Goal: Task Accomplishment & Management: Use online tool/utility

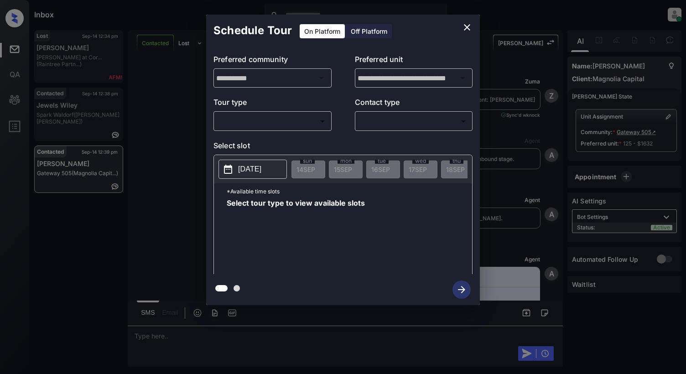
scroll to position [396, 0]
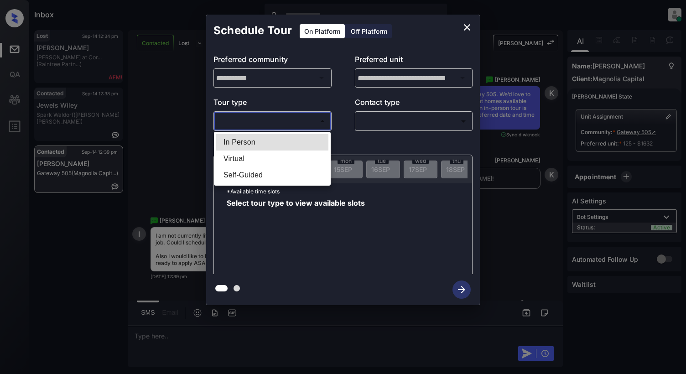
click at [247, 128] on body "Inbox [PERSON_NAME] Online Set yourself offline Set yourself on break Profile S…" at bounding box center [343, 187] width 686 height 374
click at [468, 24] on div at bounding box center [343, 187] width 686 height 374
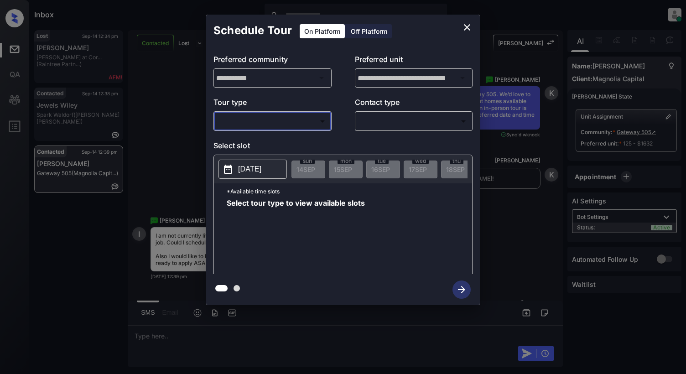
click at [468, 30] on icon "close" at bounding box center [466, 27] width 11 height 11
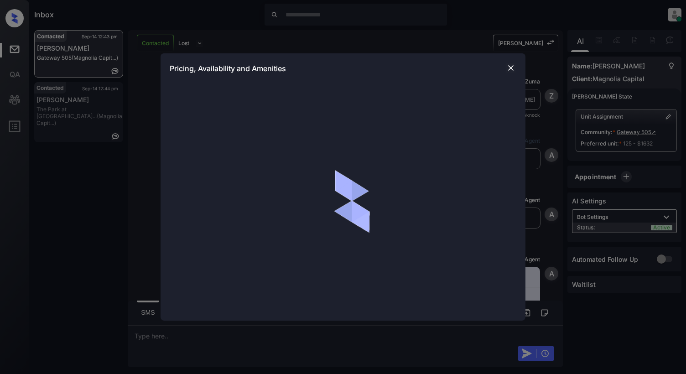
scroll to position [486, 0]
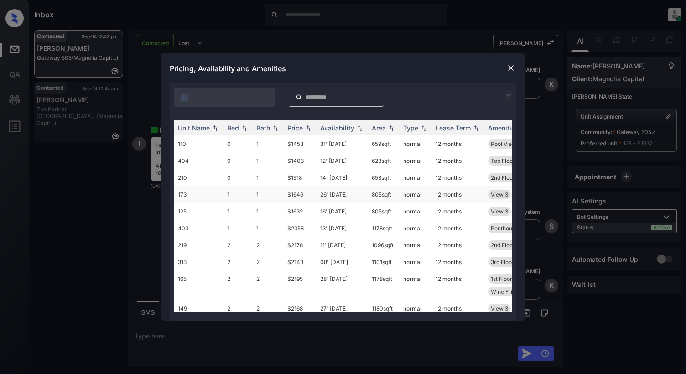
click at [194, 196] on td "173" at bounding box center [198, 194] width 49 height 17
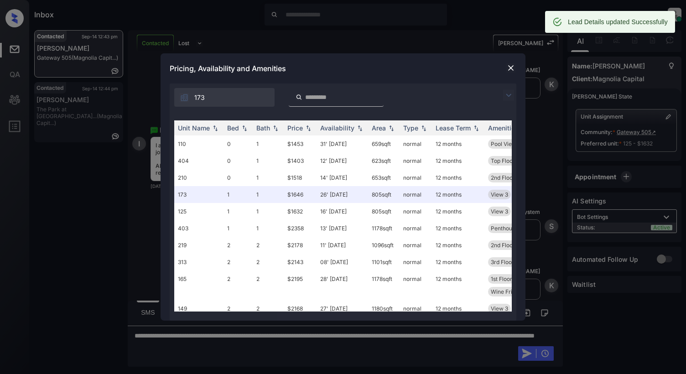
click at [511, 70] on img at bounding box center [510, 67] width 9 height 9
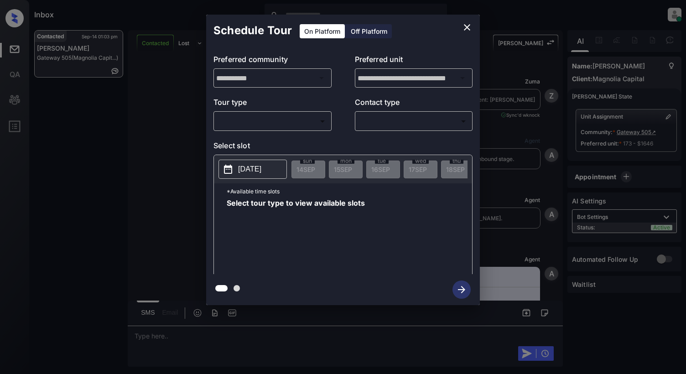
scroll to position [1893, 0]
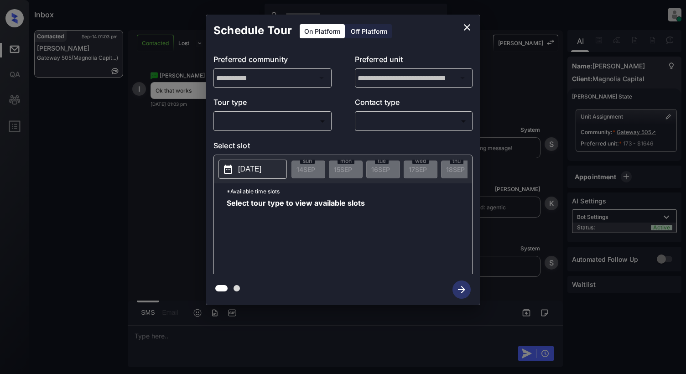
click at [263, 124] on body "Inbox Cynthia Montañez Online Set yourself offline Set yourself on break Profil…" at bounding box center [343, 187] width 686 height 374
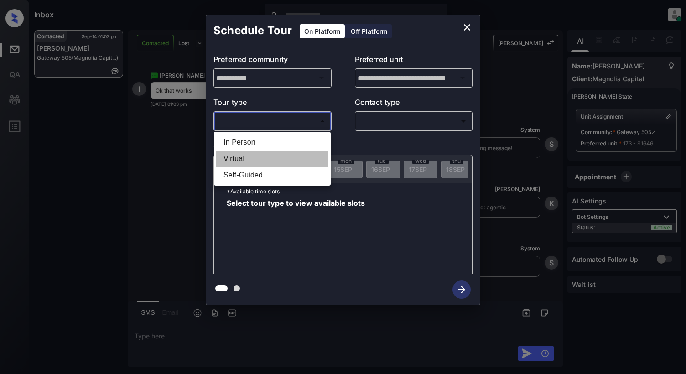
click at [265, 154] on li "Virtual" at bounding box center [272, 158] width 112 height 16
type input "*******"
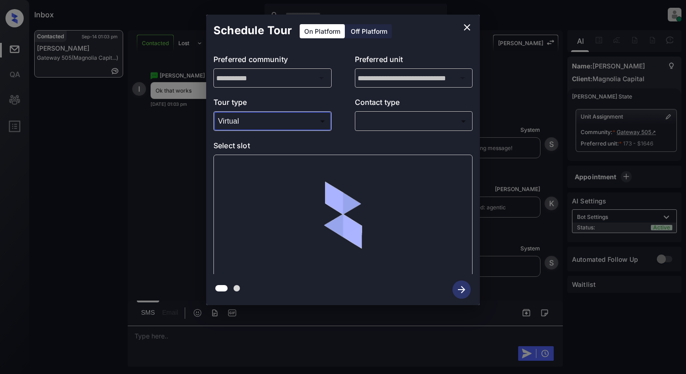
click at [421, 123] on body "Inbox Cynthia Montañez Online Set yourself offline Set yourself on break Profil…" at bounding box center [343, 187] width 686 height 374
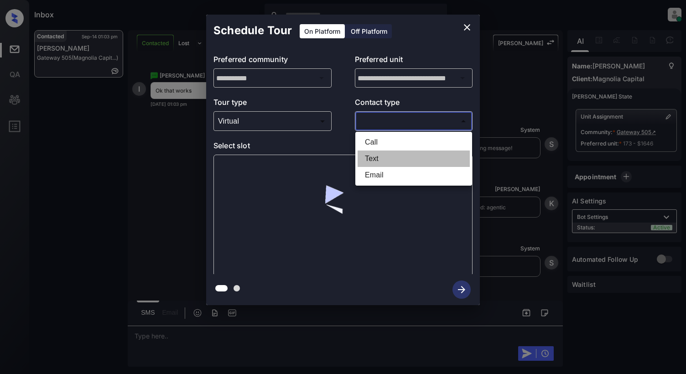
click at [402, 151] on li "Text" at bounding box center [414, 158] width 112 height 16
type input "****"
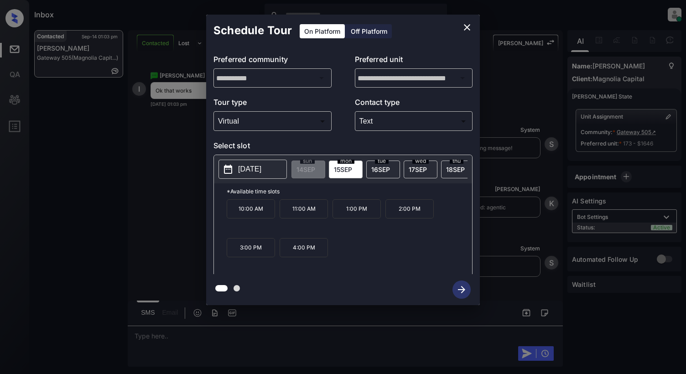
click at [467, 26] on icon "close" at bounding box center [466, 27] width 11 height 11
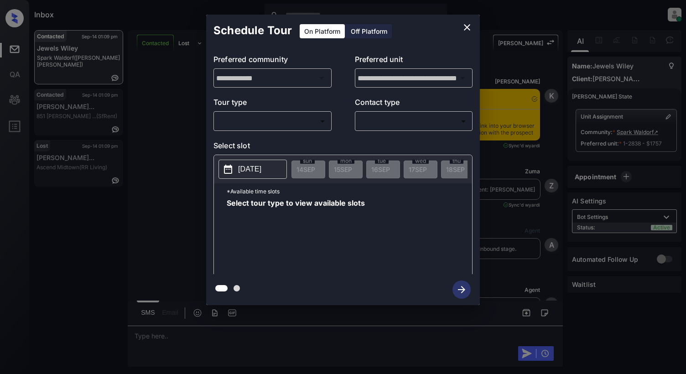
scroll to position [436, 0]
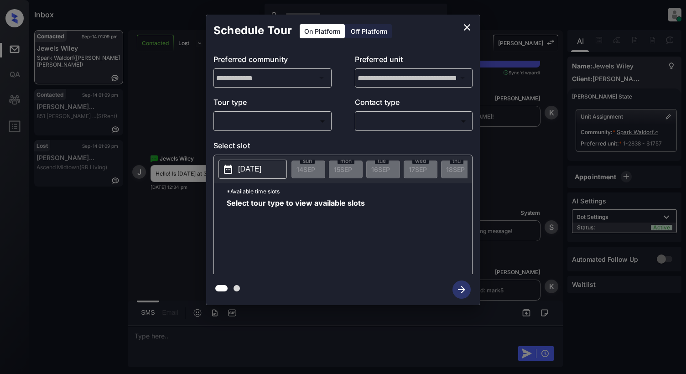
click at [260, 121] on body "Inbox Cynthia Montañez Online Set yourself offline Set yourself on break Profil…" at bounding box center [343, 187] width 686 height 374
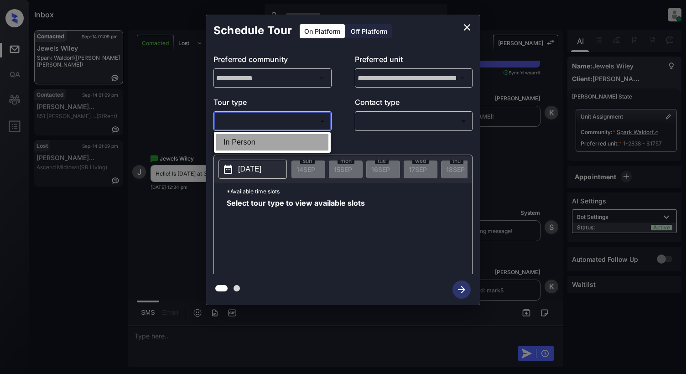
click at [252, 147] on li "In Person" at bounding box center [272, 142] width 112 height 16
type input "********"
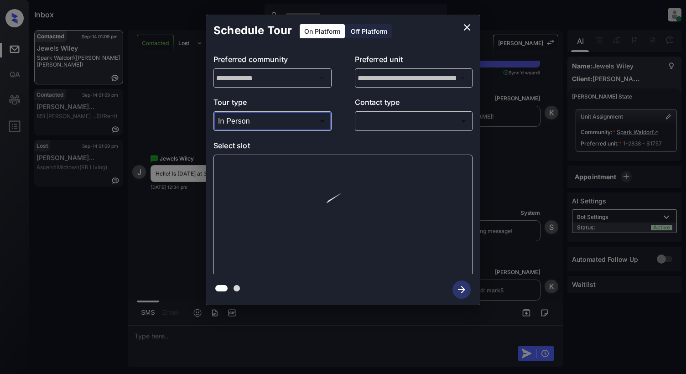
click at [382, 120] on body "Inbox Cynthia Montañez Online Set yourself offline Set yourself on break Profil…" at bounding box center [343, 187] width 686 height 374
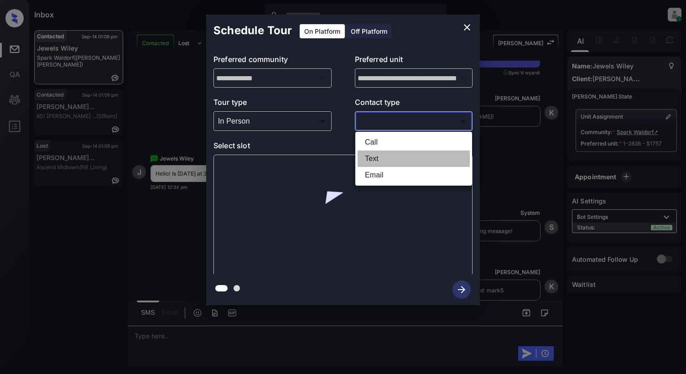
click at [367, 161] on li "Text" at bounding box center [414, 158] width 112 height 16
type input "****"
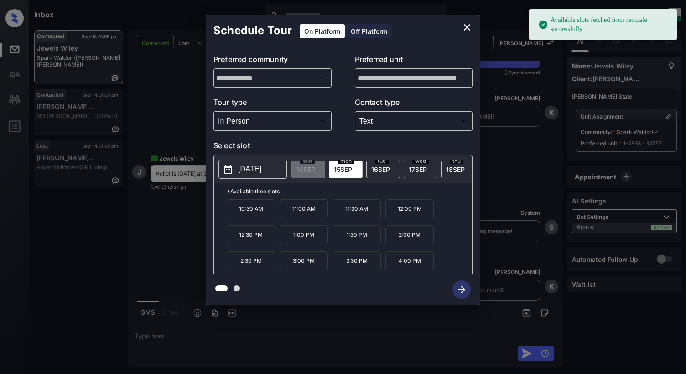
click at [243, 171] on p "2025-09-15" at bounding box center [249, 169] width 23 height 11
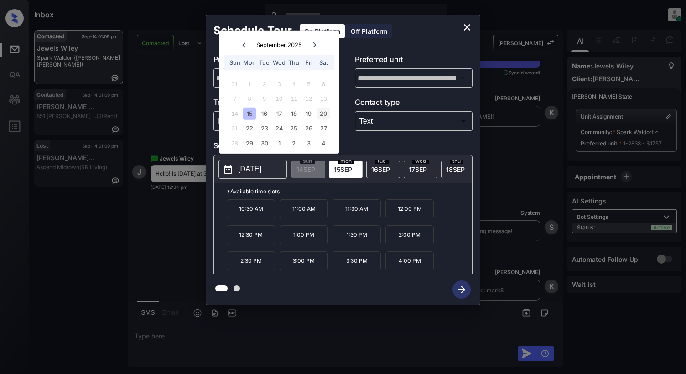
click at [325, 110] on div "20" at bounding box center [323, 113] width 12 height 12
click at [409, 264] on p "3:00 PM" at bounding box center [409, 255] width 48 height 19
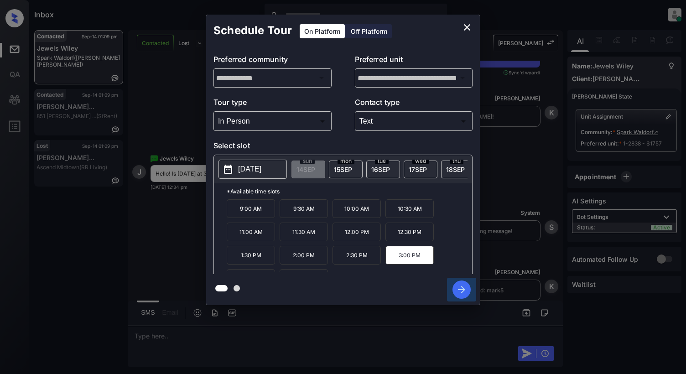
click at [458, 290] on icon "button" at bounding box center [461, 289] width 7 height 7
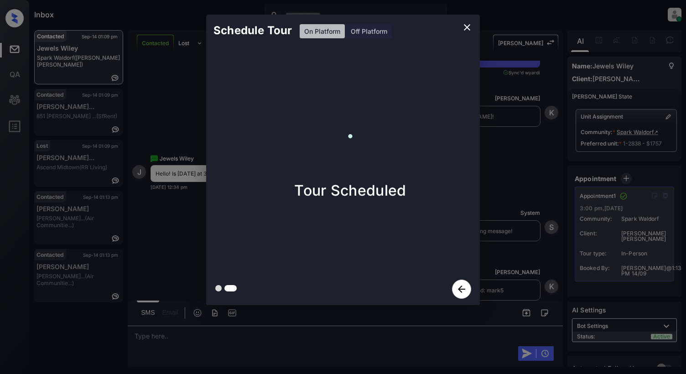
click at [463, 22] on icon "close" at bounding box center [466, 27] width 11 height 11
